Goal: Information Seeking & Learning: Find specific fact

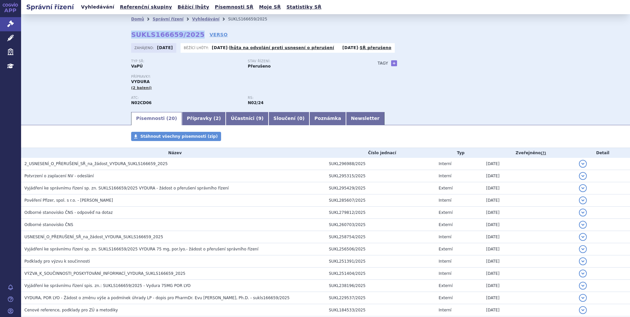
click at [96, 12] on link "Vyhledávání" at bounding box center [97, 7] width 37 height 9
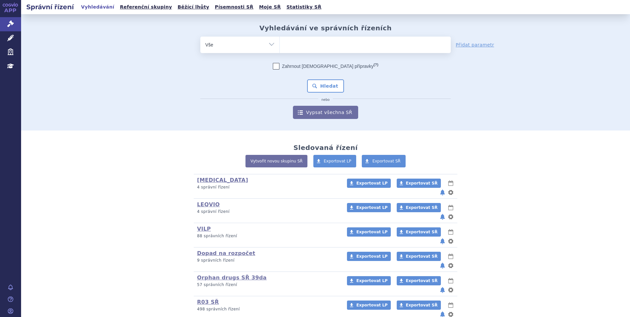
click at [296, 46] on ul at bounding box center [365, 44] width 171 height 14
click at [280, 46] on select at bounding box center [279, 44] width 0 height 16
type input "te"
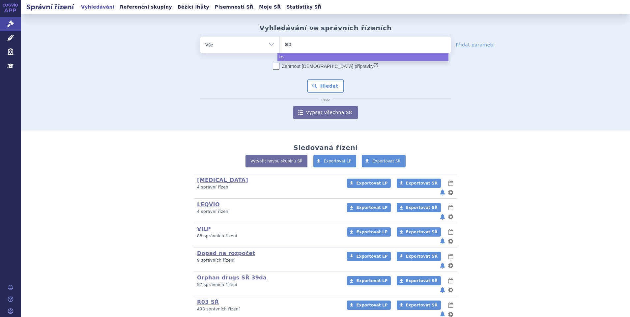
type input "tepm"
type input "tepmetk"
type input "tepmetko"
select select "tepmetko"
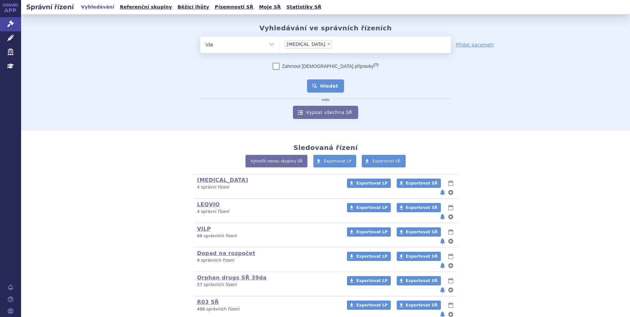
click at [322, 80] on button "Hledat" at bounding box center [325, 85] width 37 height 13
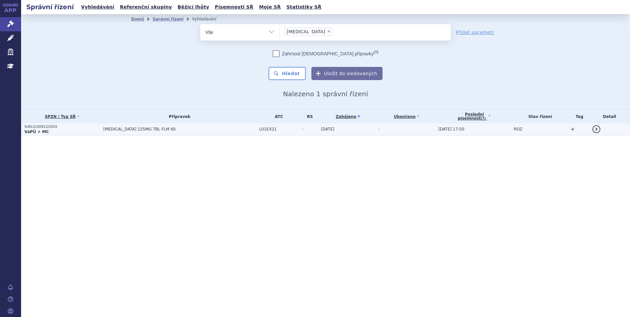
click at [89, 127] on p "SUKLS100912/2024" at bounding box center [61, 126] width 75 height 5
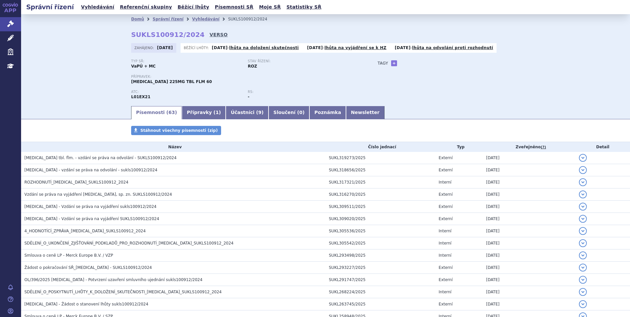
click at [209, 37] on link "VERSO" at bounding box center [218, 34] width 18 height 7
drag, startPoint x: 131, startPoint y: 35, endPoint x: 181, endPoint y: 38, distance: 50.2
click at [181, 38] on strong "SUKLS100912/2024" at bounding box center [167, 35] width 73 height 8
drag, startPoint x: 181, startPoint y: 38, endPoint x: 140, endPoint y: 37, distance: 40.9
click at [141, 37] on strong "SUKLS100912/2024" at bounding box center [167, 35] width 73 height 8
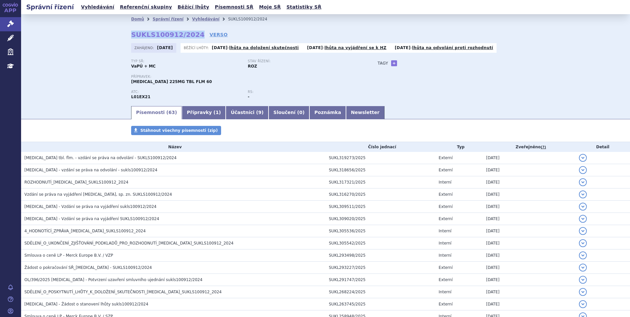
drag, startPoint x: 127, startPoint y: 36, endPoint x: 190, endPoint y: 39, distance: 63.0
click at [190, 39] on div "Domů Správní řízení Vyhledávání SUKLS100912/2024 SUKLS100912/2024 VERSO Zahájen…" at bounding box center [325, 64] width 415 height 81
copy strong "SUKLS100912/2024"
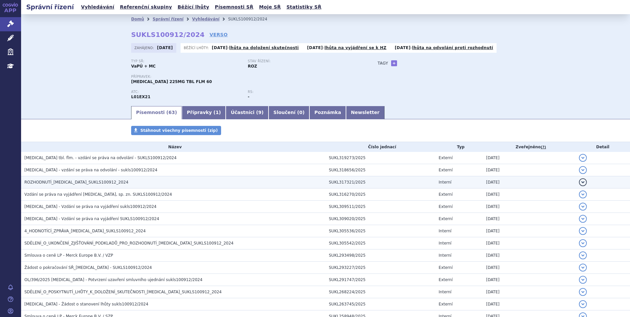
click at [94, 181] on span "ROZHODNUTÍ_TEPMETKO_SUKLS100912_2024" at bounding box center [76, 182] width 104 height 5
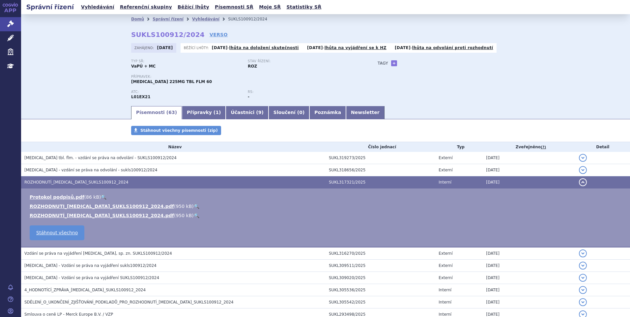
click at [194, 206] on link "🔍" at bounding box center [197, 206] width 6 height 5
